Goal: Task Accomplishment & Management: Use online tool/utility

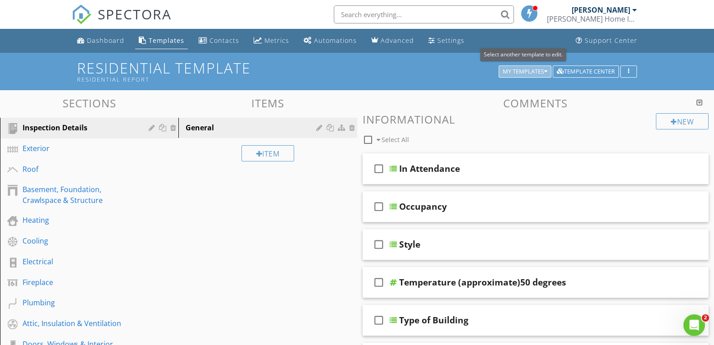
click at [544, 68] on icon "button" at bounding box center [545, 71] width 3 height 6
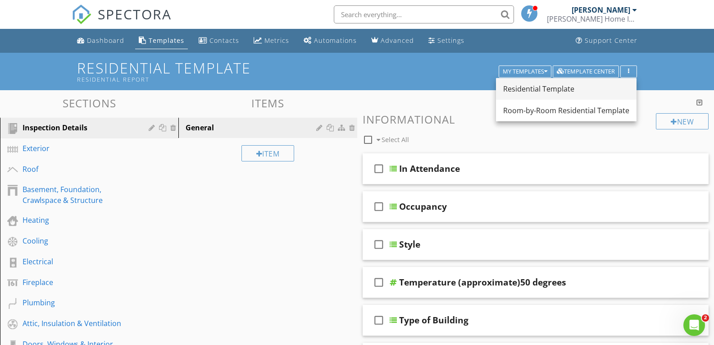
click at [538, 95] on link "Residential Template" at bounding box center [566, 89] width 141 height 22
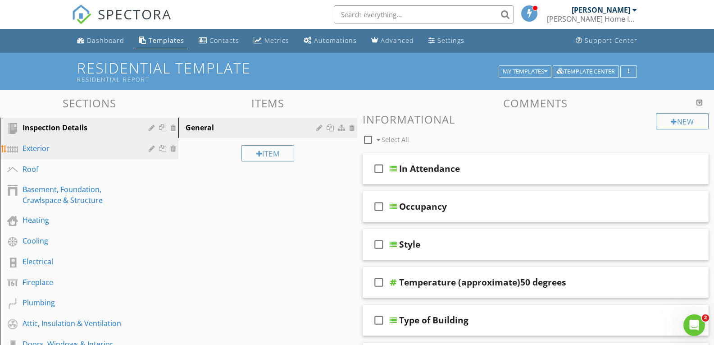
click at [83, 144] on div "Exterior" at bounding box center [79, 148] width 113 height 11
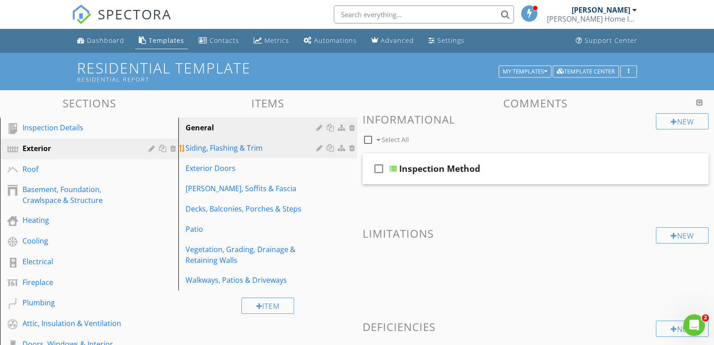
click at [263, 147] on div "Siding, Flashing & Trim" at bounding box center [252, 147] width 133 height 11
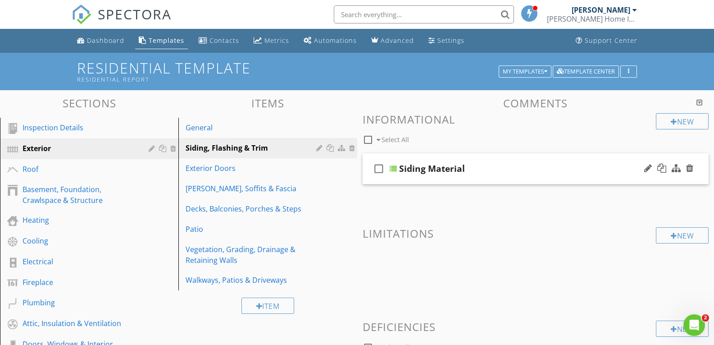
click at [482, 174] on div "Siding Material" at bounding box center [522, 168] width 246 height 11
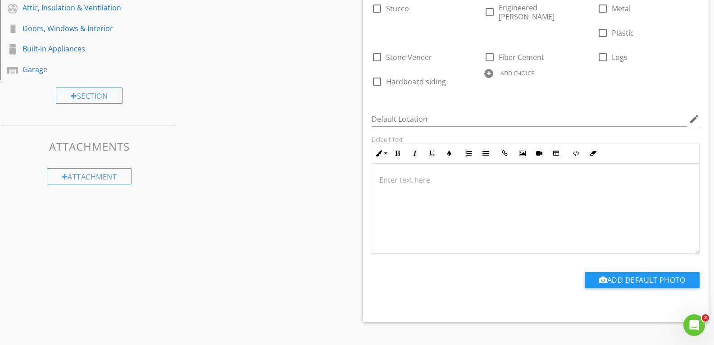
scroll to position [45, 0]
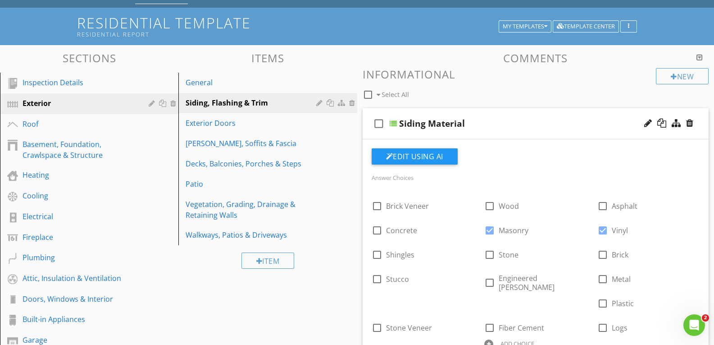
click at [482, 120] on div "Siding Material" at bounding box center [522, 123] width 246 height 11
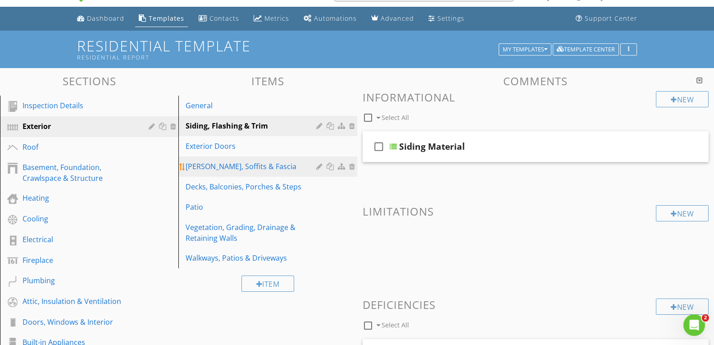
scroll to position [0, 0]
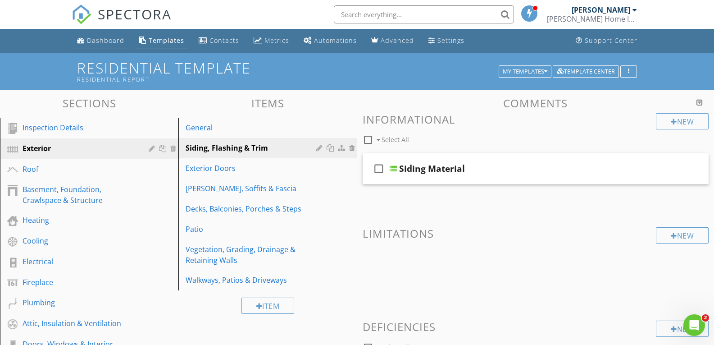
click at [108, 38] on div "Dashboard" at bounding box center [105, 40] width 37 height 9
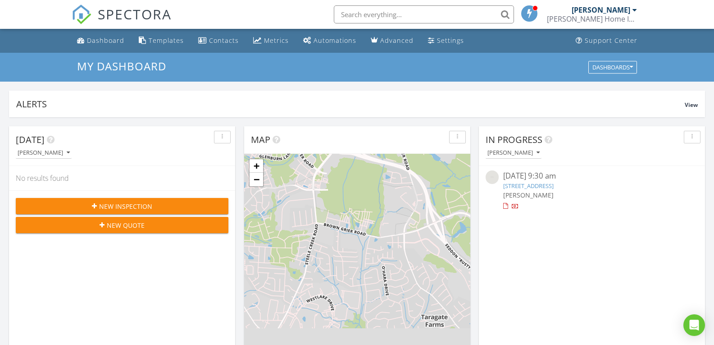
scroll to position [5, 5]
click at [529, 187] on link "[STREET_ADDRESS]" at bounding box center [528, 186] width 50 height 8
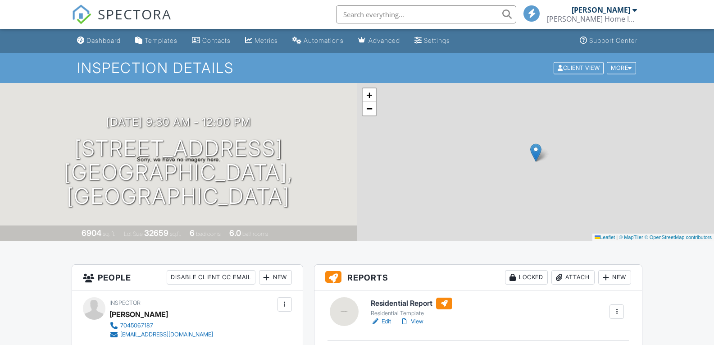
scroll to position [3, 0]
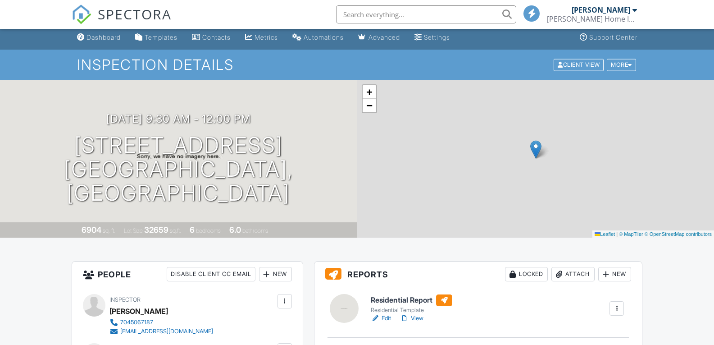
click at [617, 304] on div at bounding box center [616, 308] width 9 height 9
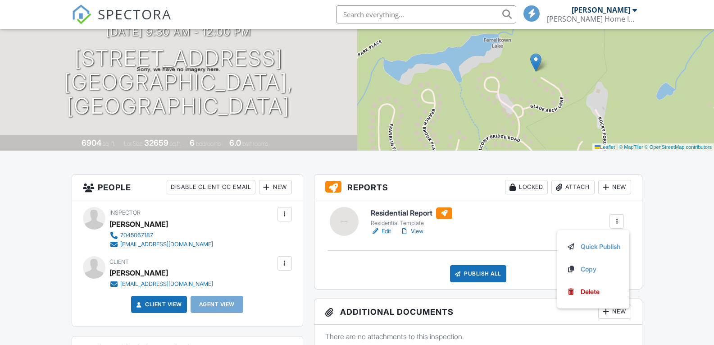
scroll to position [0, 0]
click at [619, 222] on div at bounding box center [616, 221] width 9 height 9
click at [384, 232] on link "Edit" at bounding box center [381, 231] width 20 height 9
